Goal: Task Accomplishment & Management: Use online tool/utility

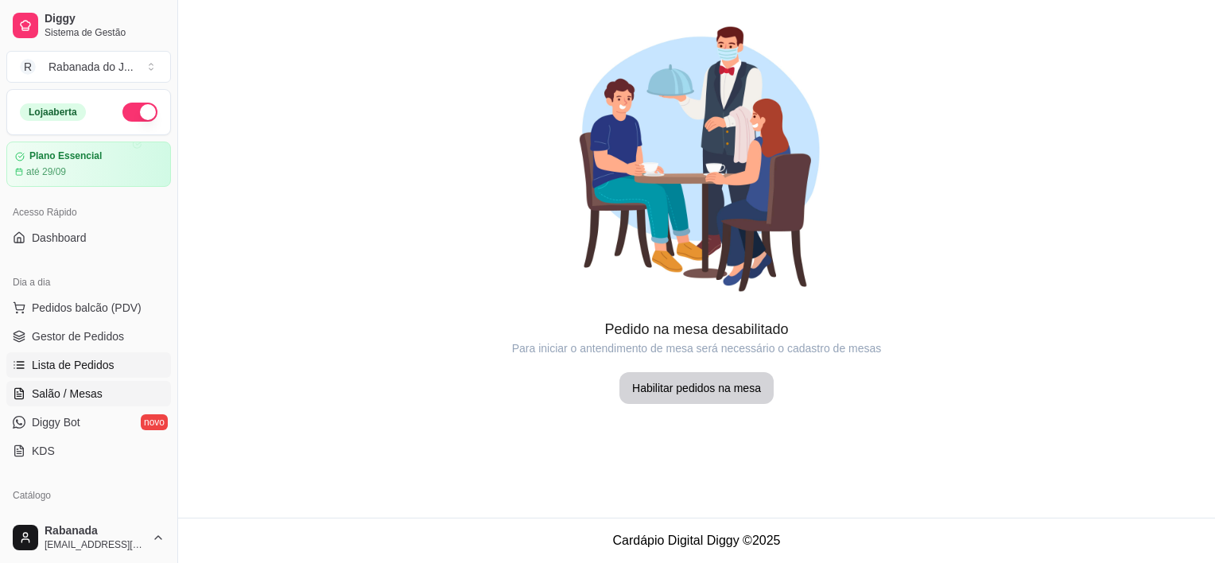
scroll to position [103, 0]
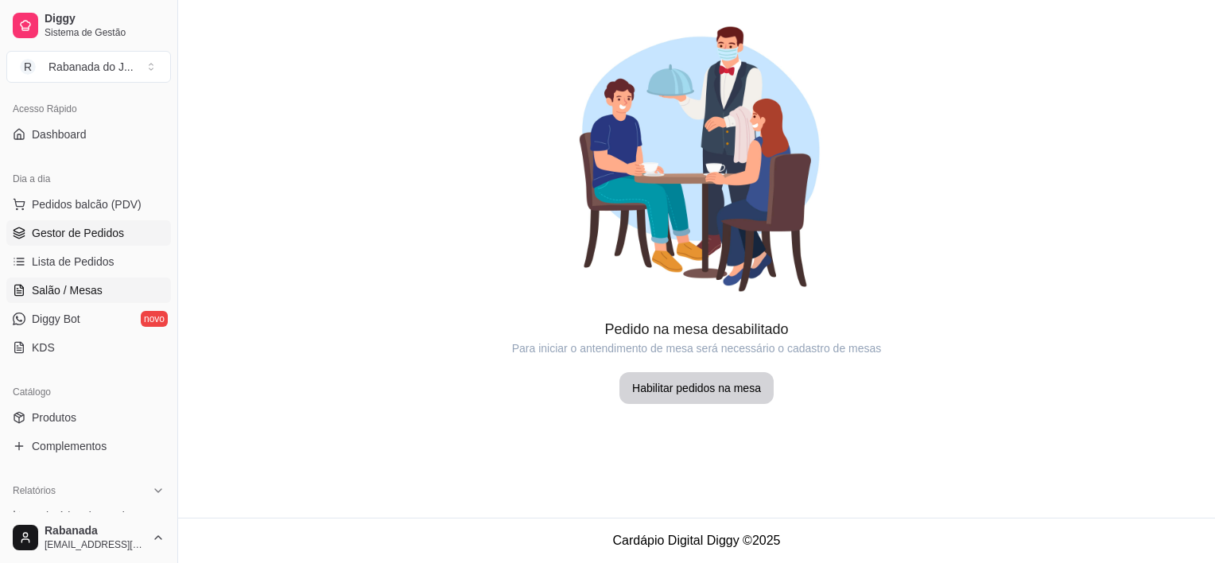
click at [111, 238] on span "Gestor de Pedidos" at bounding box center [78, 233] width 92 height 16
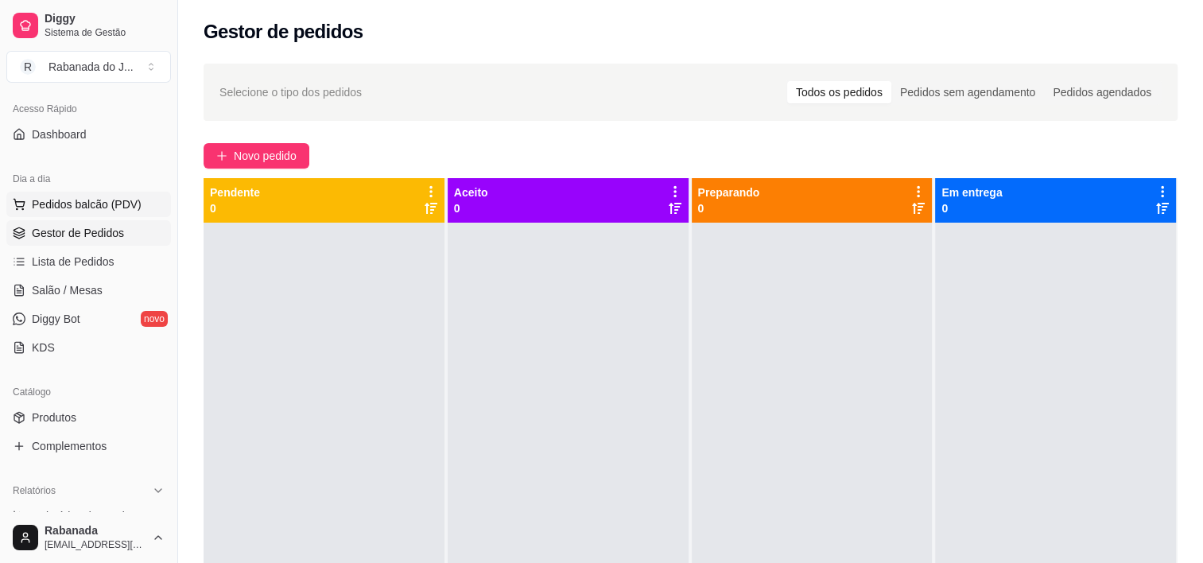
click at [103, 209] on span "Pedidos balcão (PDV)" at bounding box center [87, 204] width 110 height 16
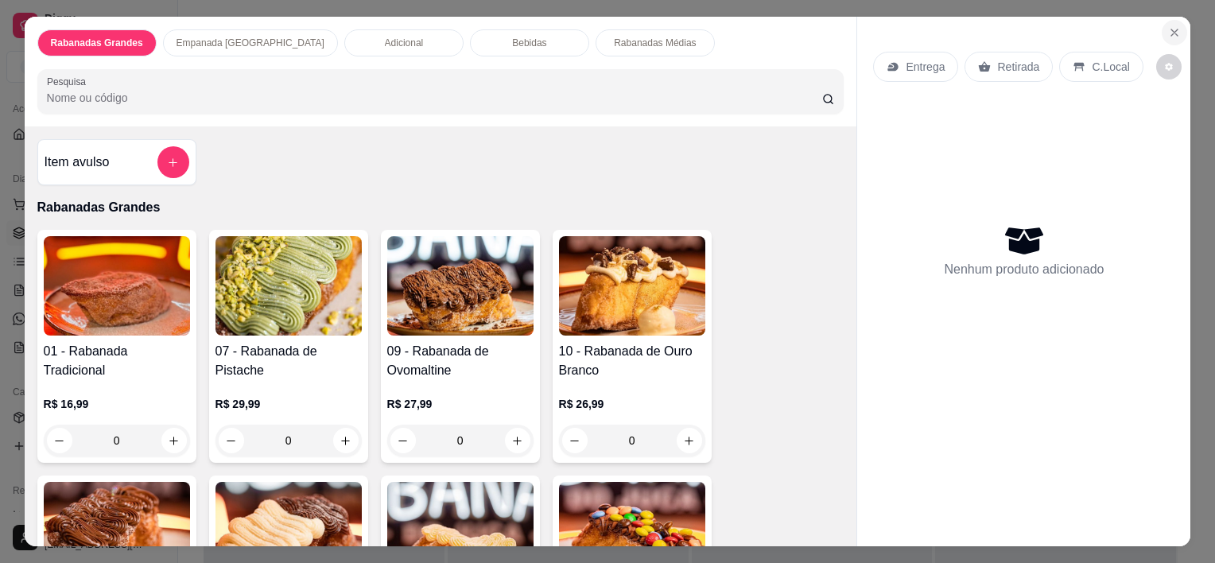
click at [1169, 26] on icon "Close" at bounding box center [1174, 32] width 13 height 13
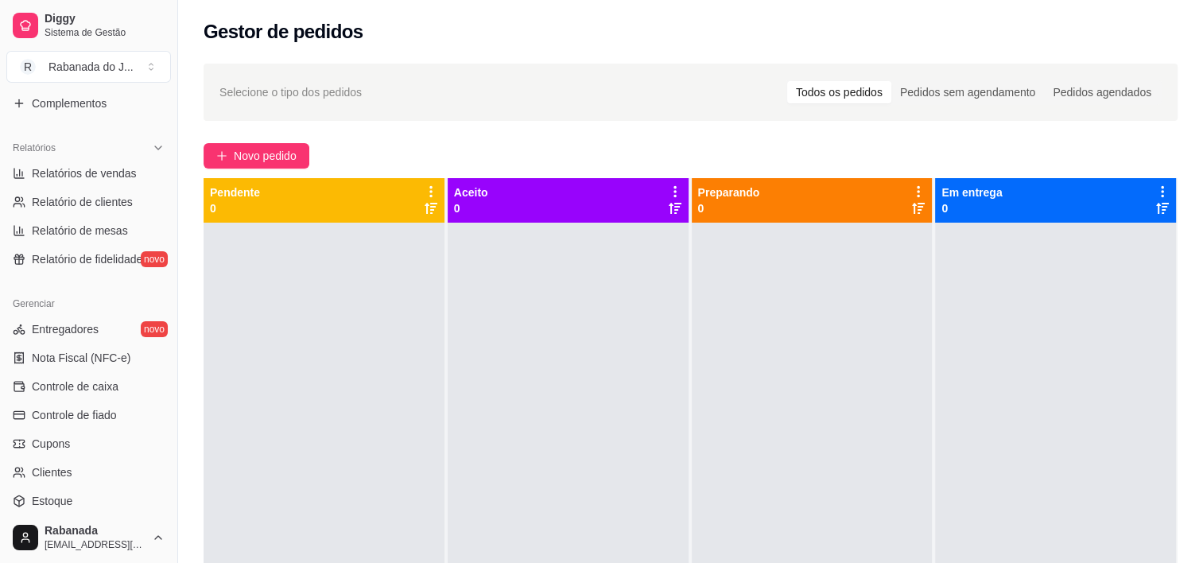
scroll to position [556, 0]
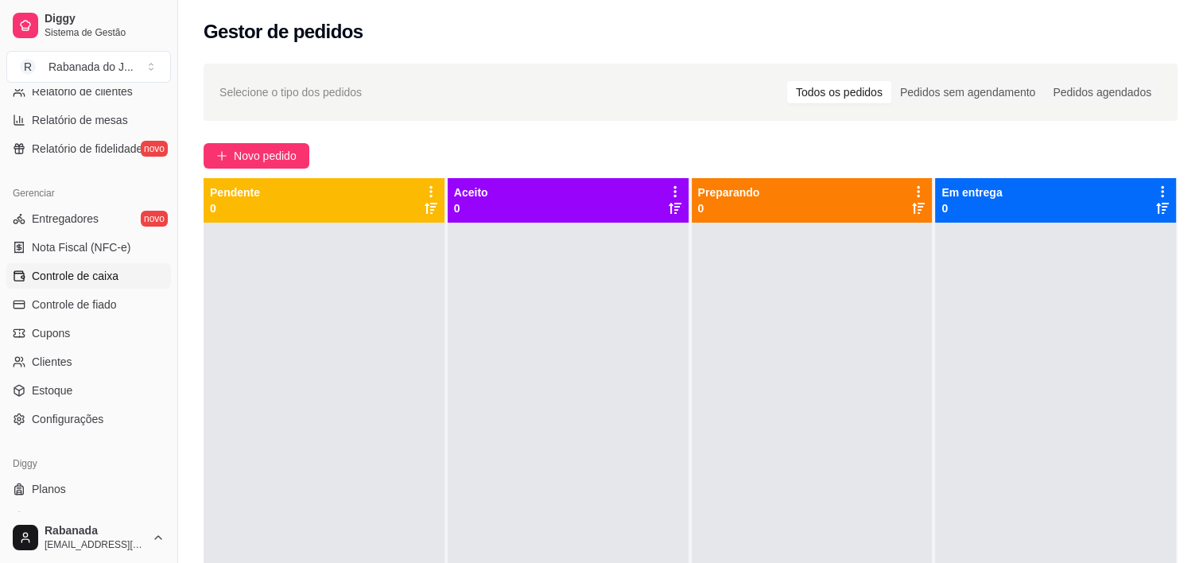
click at [95, 278] on span "Controle de caixa" at bounding box center [75, 276] width 87 height 16
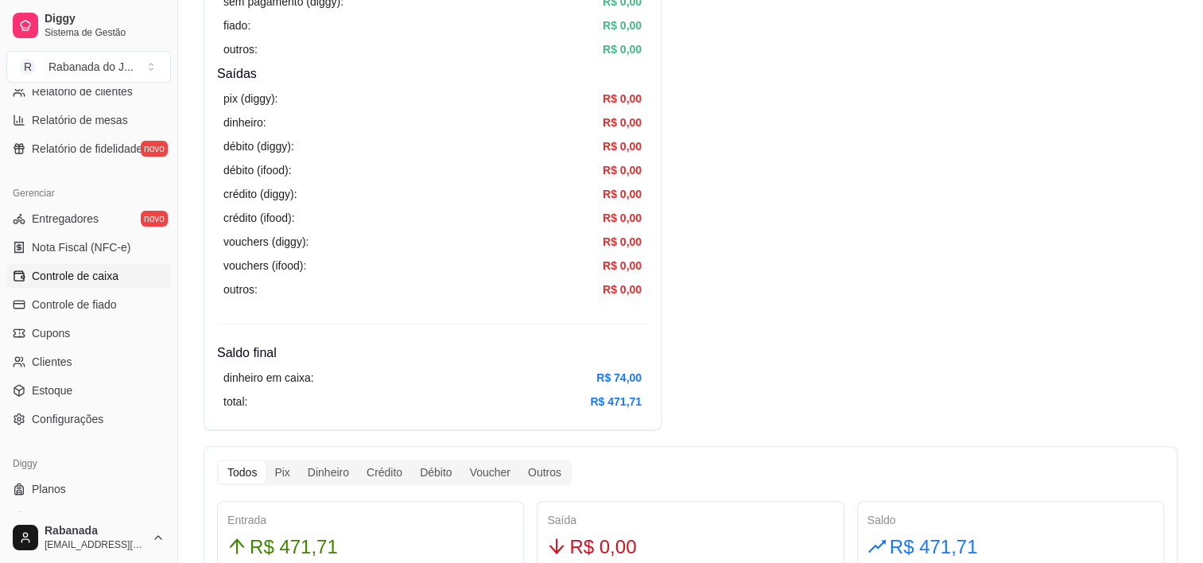
scroll to position [636, 0]
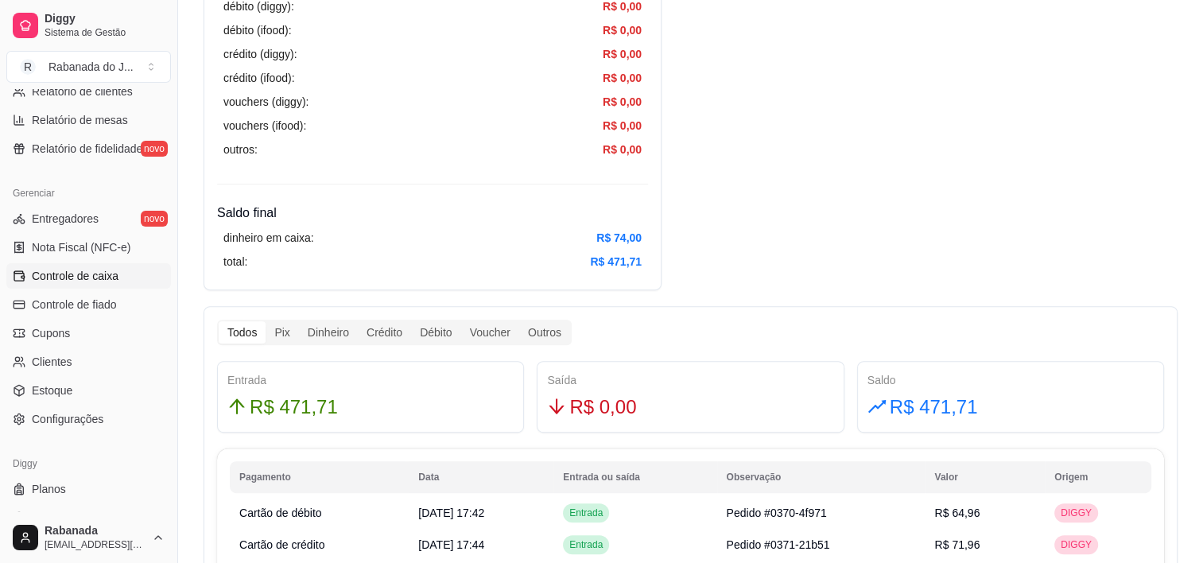
click at [944, 411] on span "R$ 471,71" at bounding box center [934, 407] width 88 height 30
copy span "471,71"
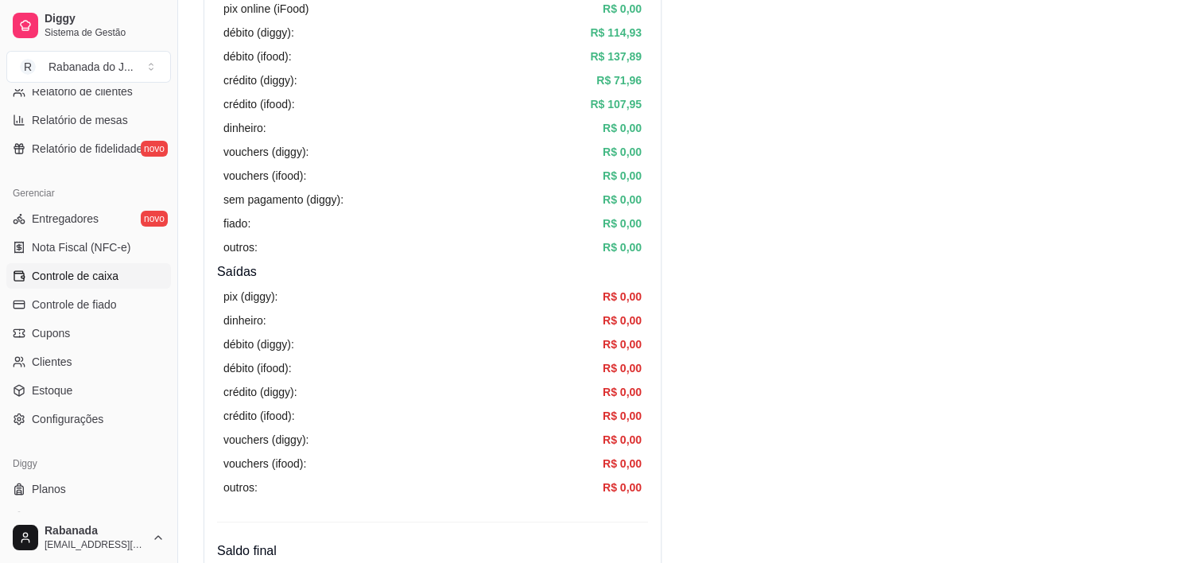
scroll to position [0, 0]
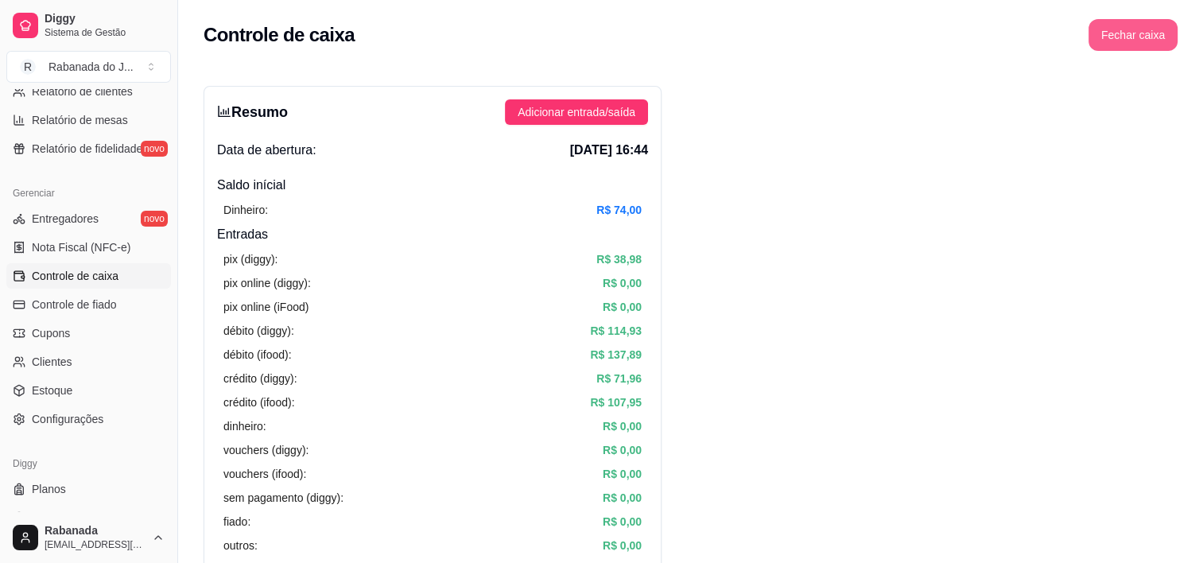
click at [1125, 32] on button "Fechar caixa" at bounding box center [1132, 35] width 89 height 32
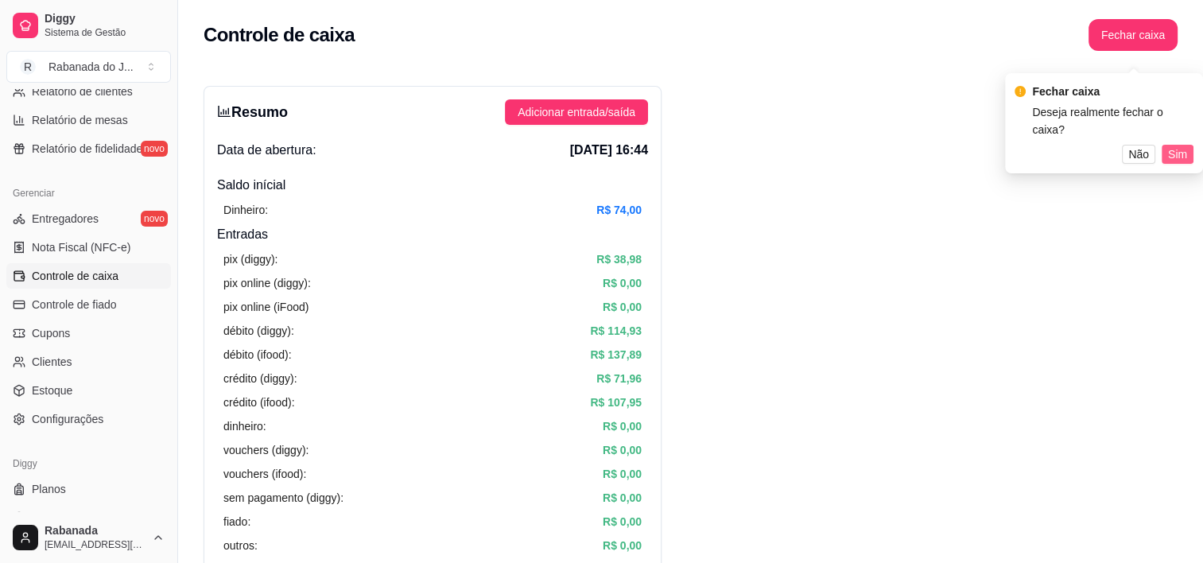
click at [1174, 145] on span "Sim" at bounding box center [1177, 153] width 19 height 17
